Goal: Task Accomplishment & Management: Manage account settings

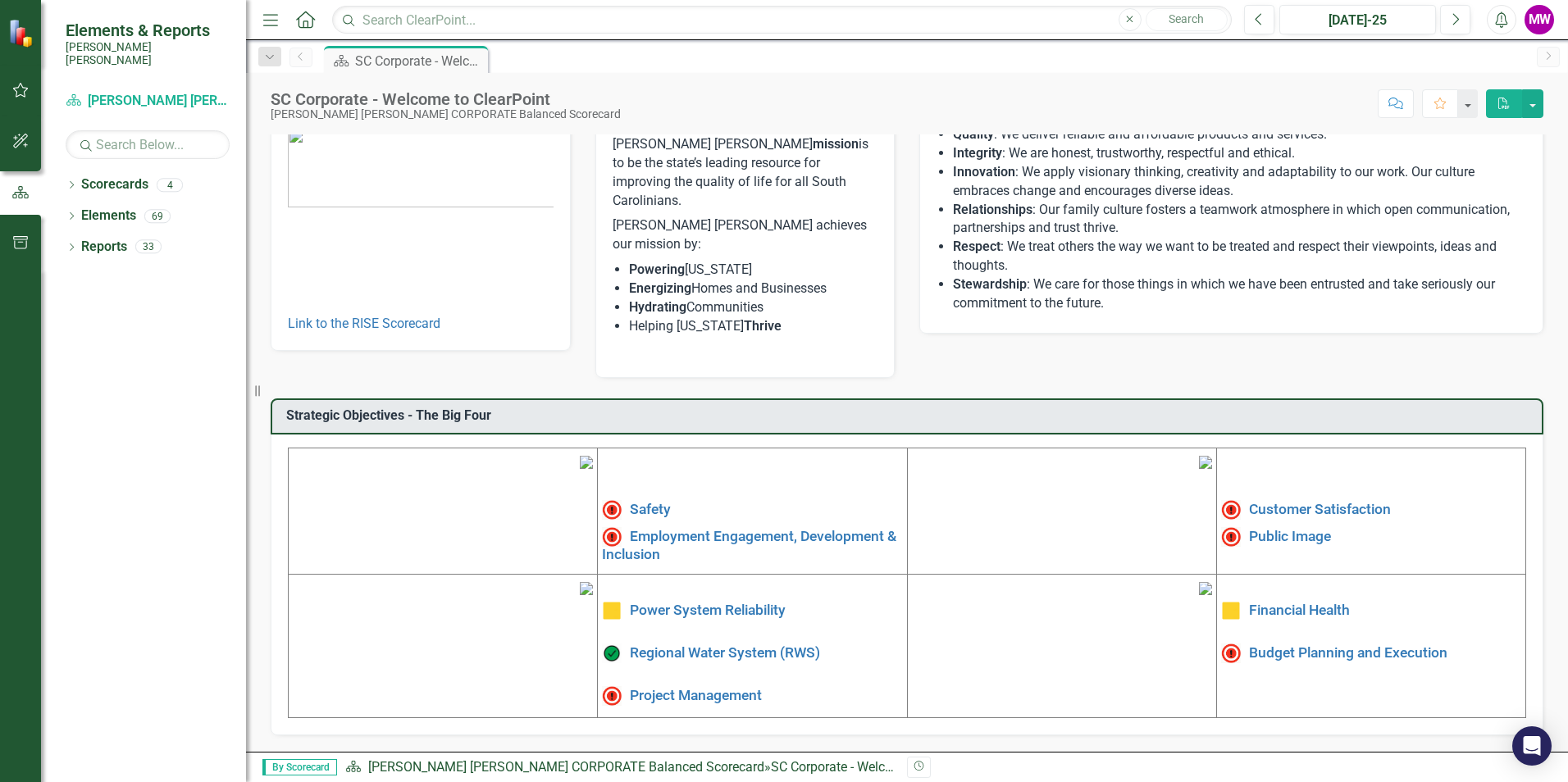
scroll to position [247, 0]
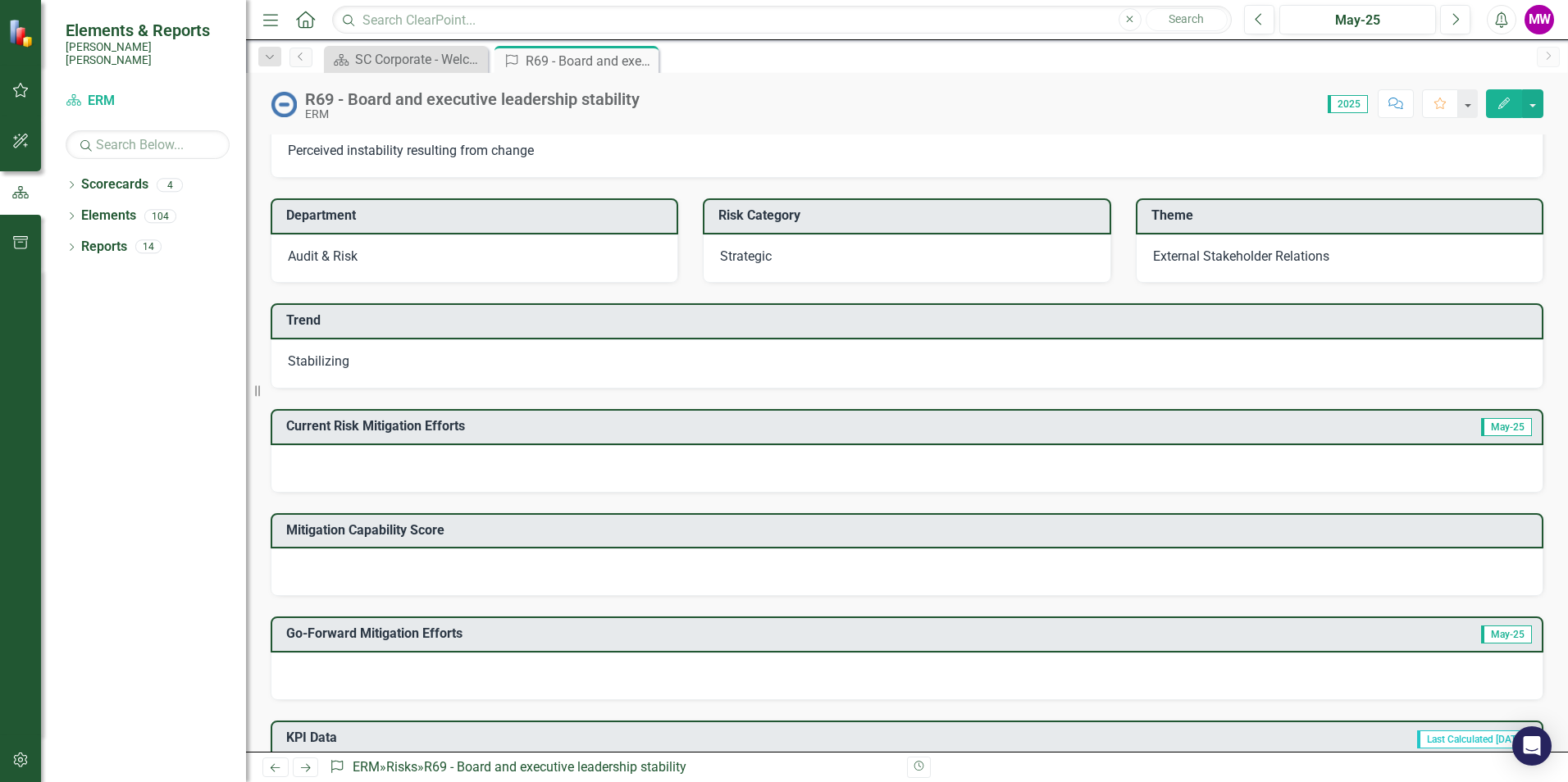
scroll to position [164, 0]
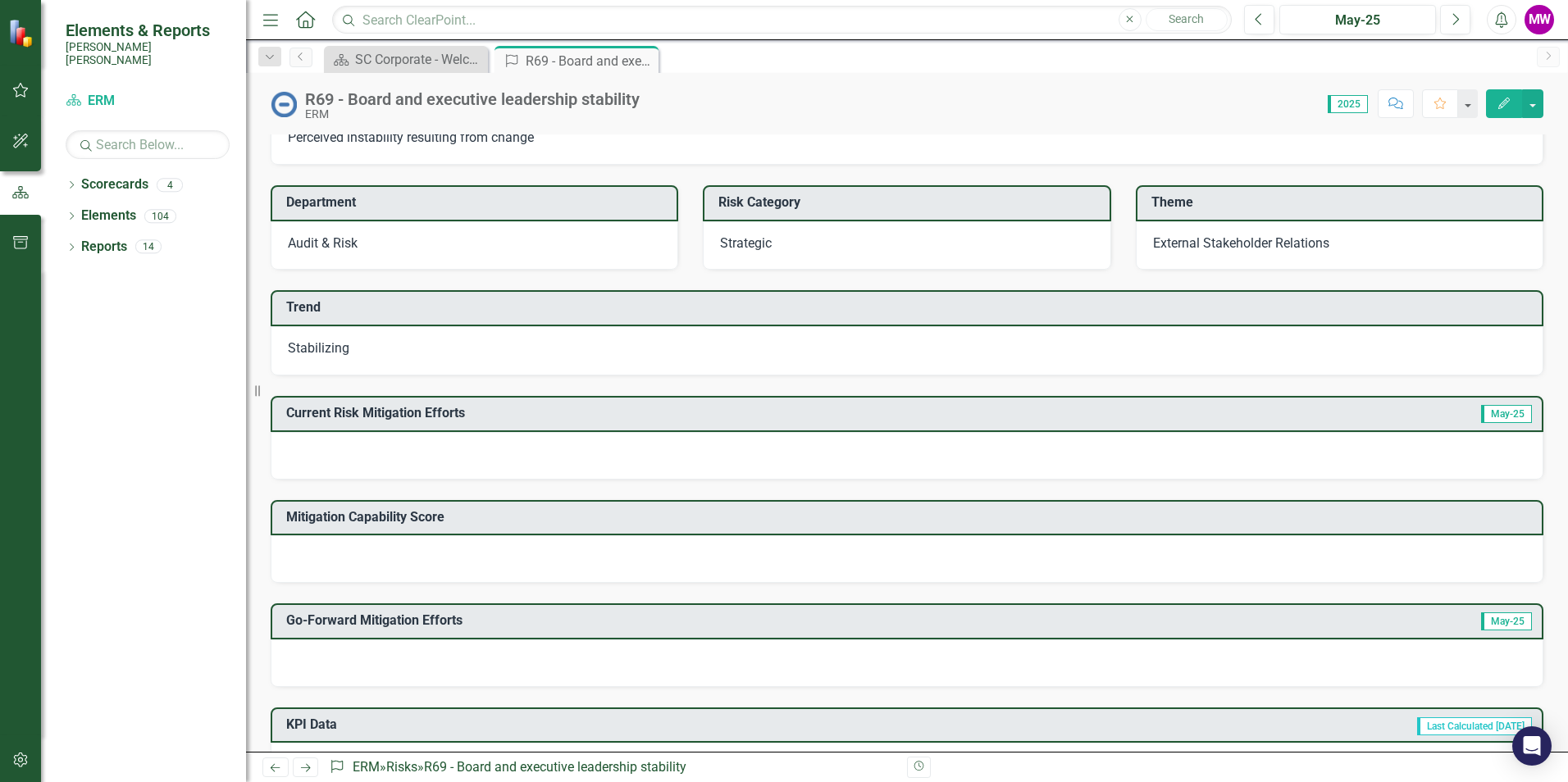
drag, startPoint x: 425, startPoint y: 455, endPoint x: 415, endPoint y: 439, distance: 18.9
click at [421, 430] on div "Current Risk Mitigation Efforts May-25" at bounding box center [907, 437] width 1272 height 83
click at [388, 465] on div at bounding box center [907, 456] width 1272 height 48
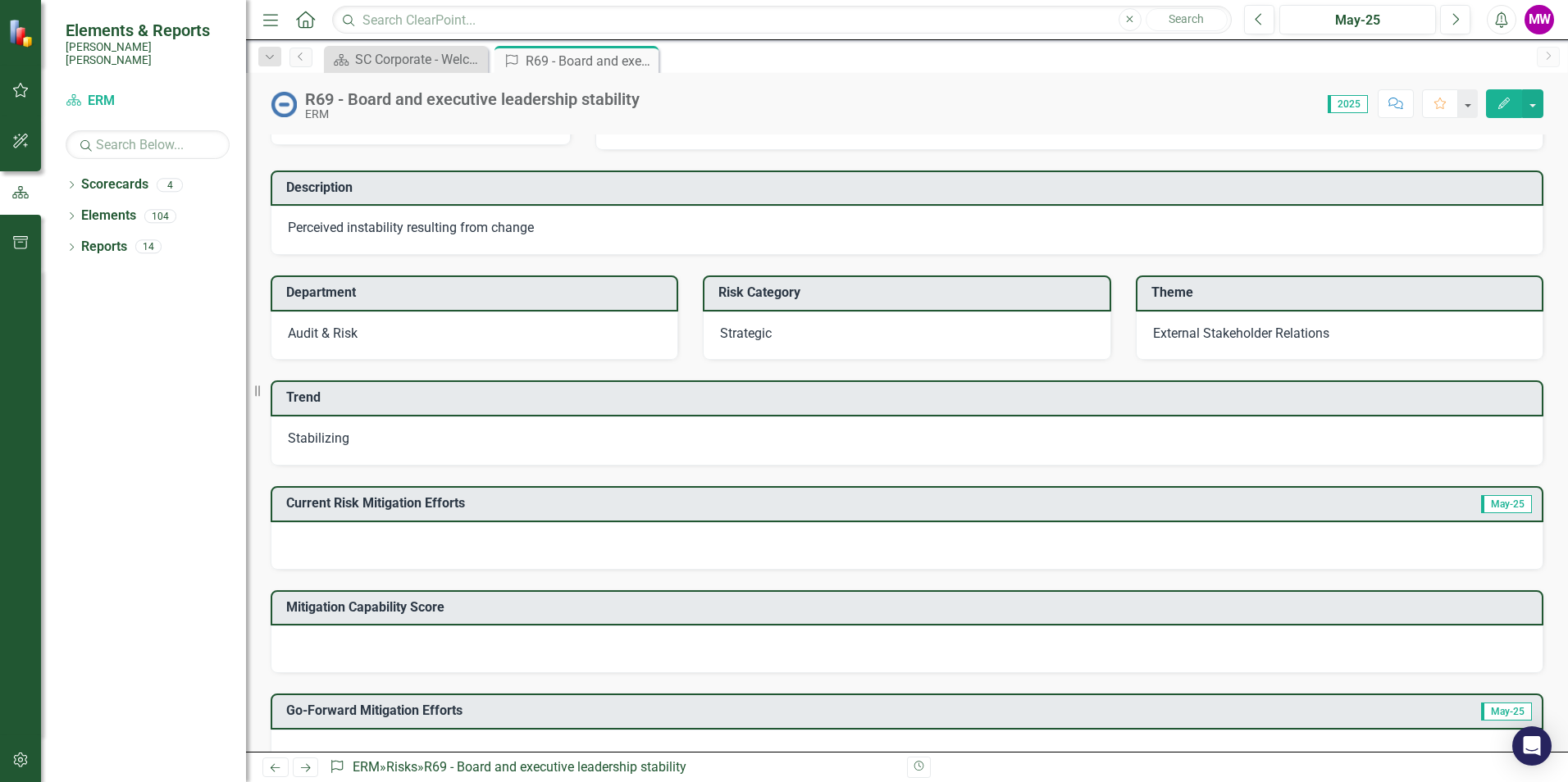
scroll to position [0, 0]
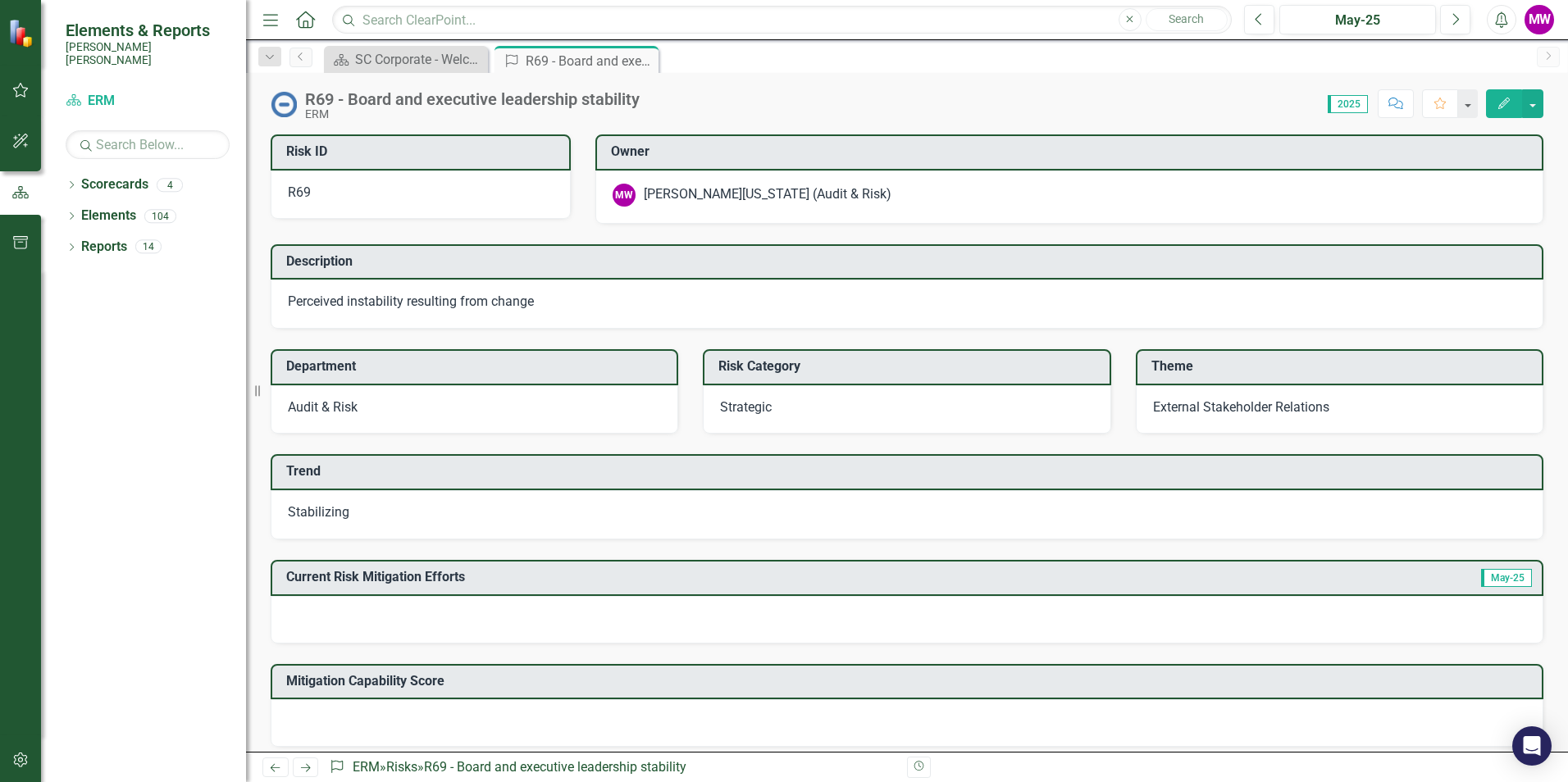
click at [1505, 98] on icon "Edit" at bounding box center [1505, 103] width 15 height 12
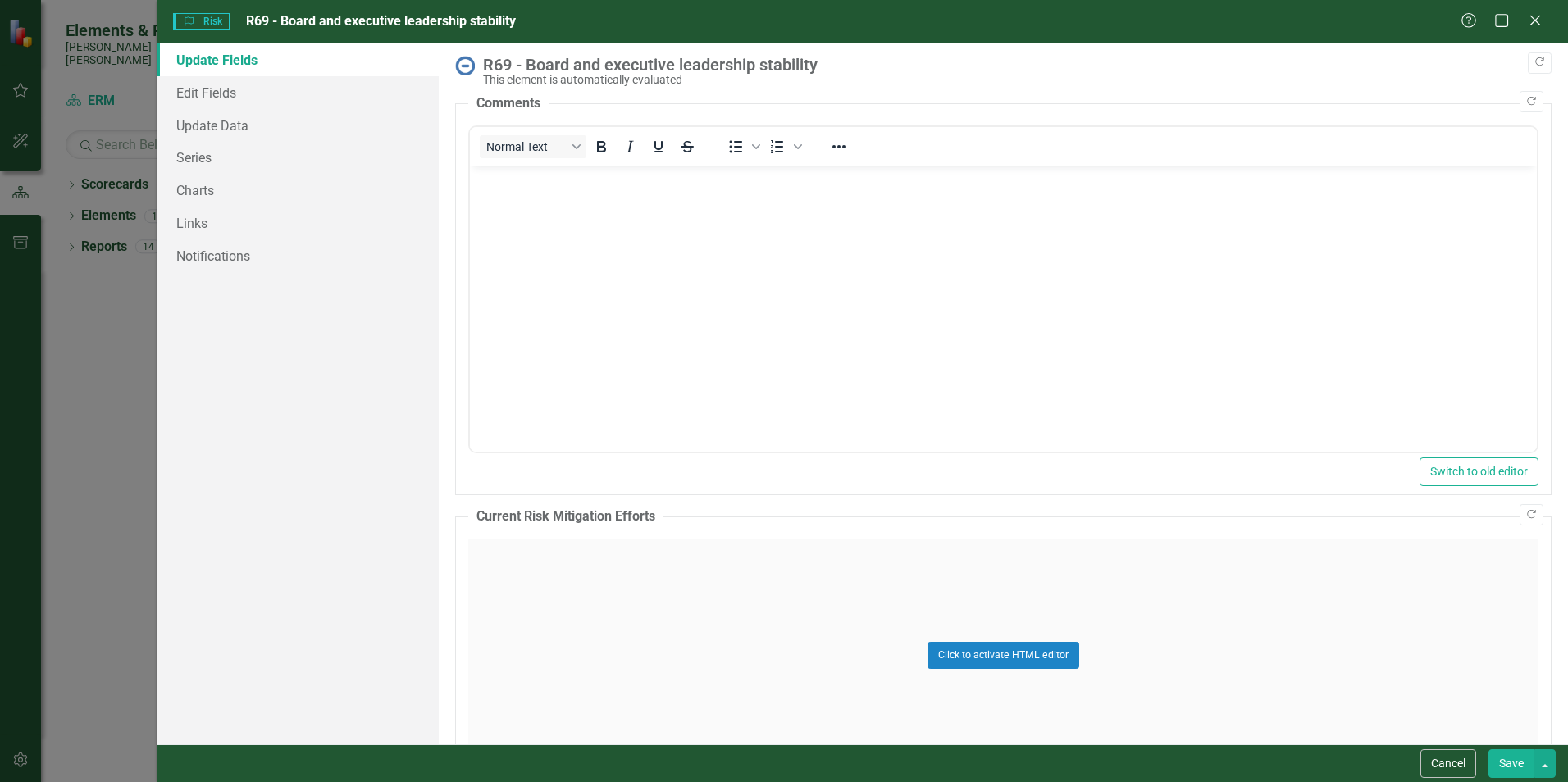
click at [812, 65] on div "R69 - Board and executive leadership stability" at bounding box center [1014, 65] width 1060 height 18
click at [1543, 18] on icon "Close" at bounding box center [1535, 20] width 21 height 16
